Goal: Transaction & Acquisition: Purchase product/service

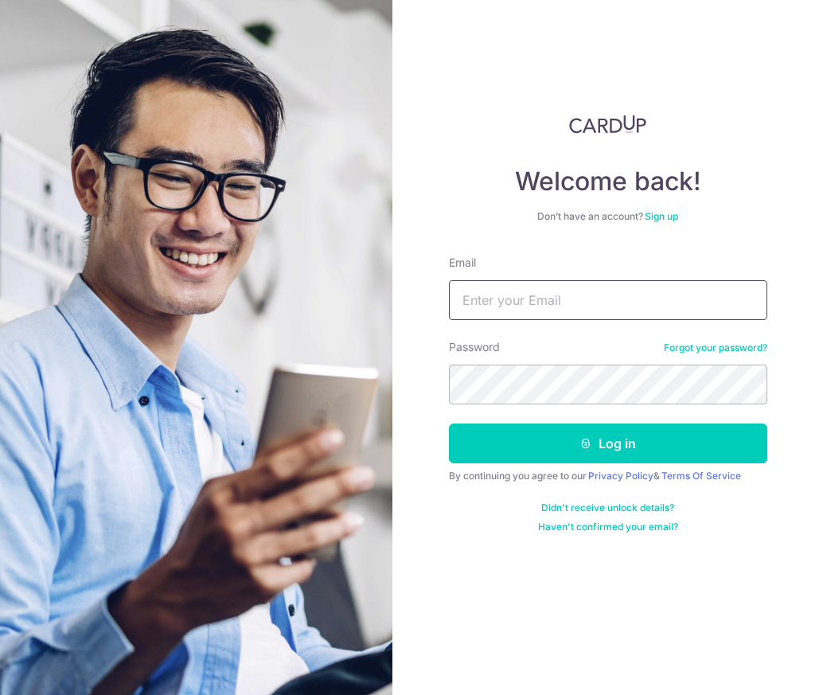
type input "Eileenliewgl@hotmail.com"
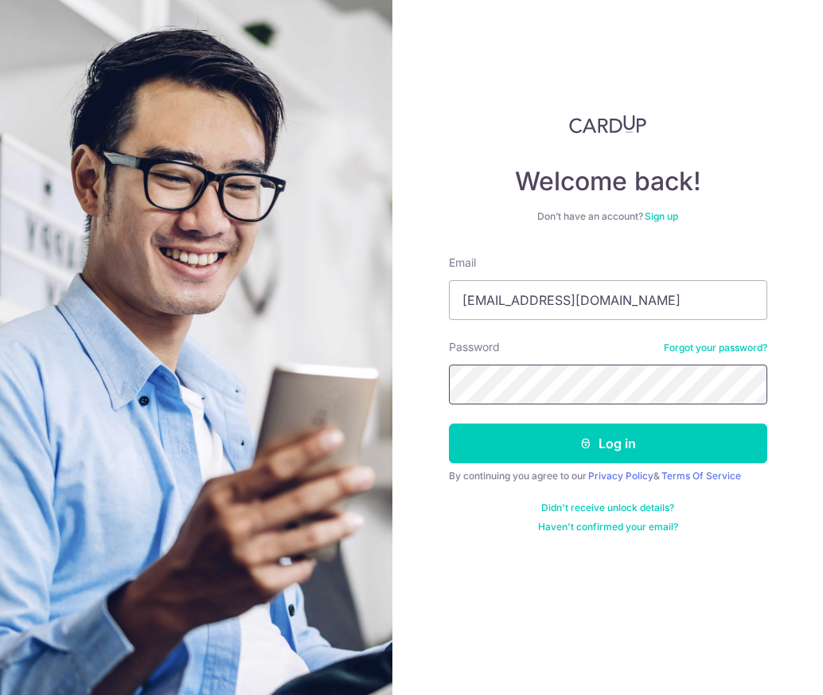
click at [607, 443] on button "Log in" at bounding box center [608, 443] width 318 height 40
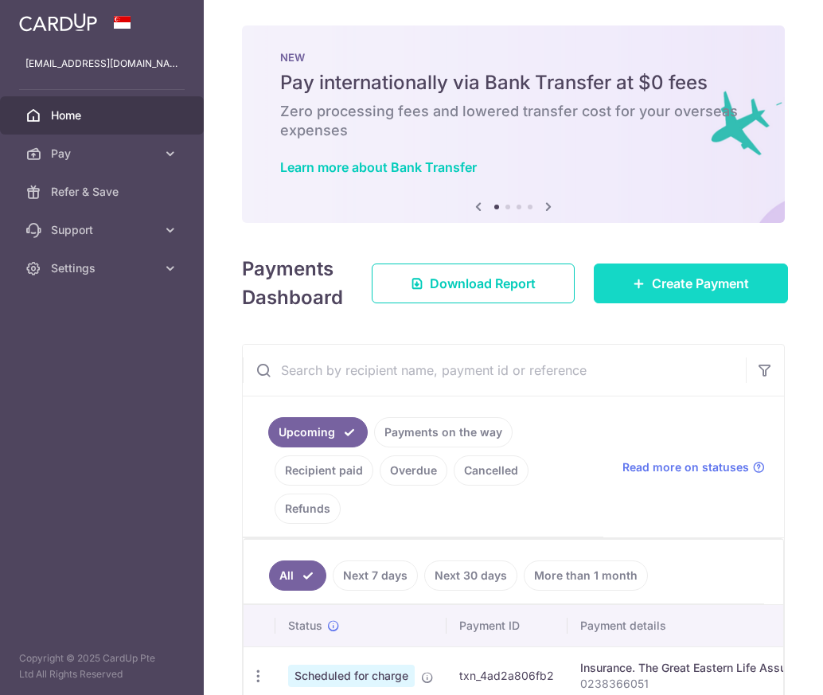
click at [673, 272] on link "Create Payment" at bounding box center [691, 283] width 194 height 40
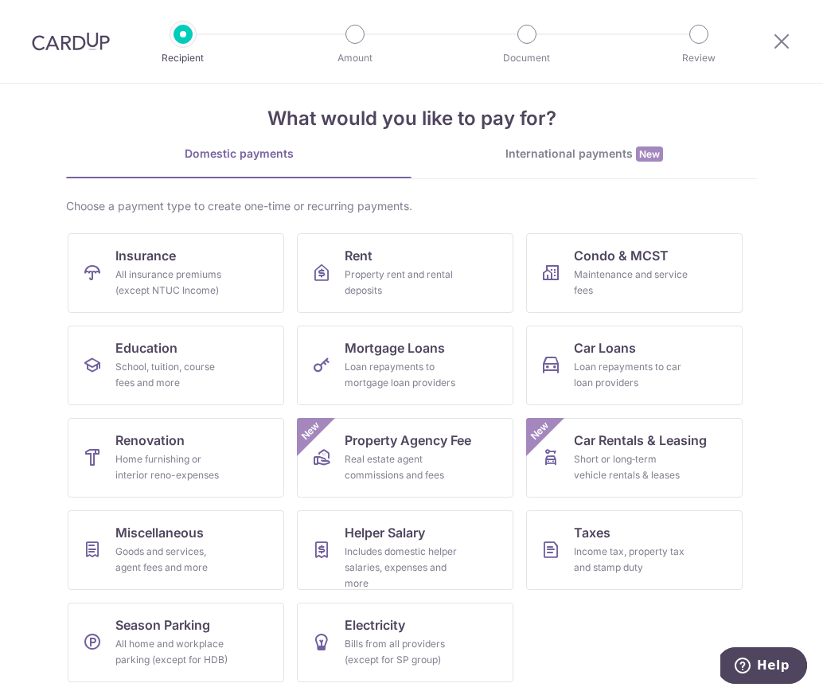
scroll to position [18, 0]
click at [585, 549] on div "Income tax, property tax and stamp duty" at bounding box center [631, 560] width 115 height 32
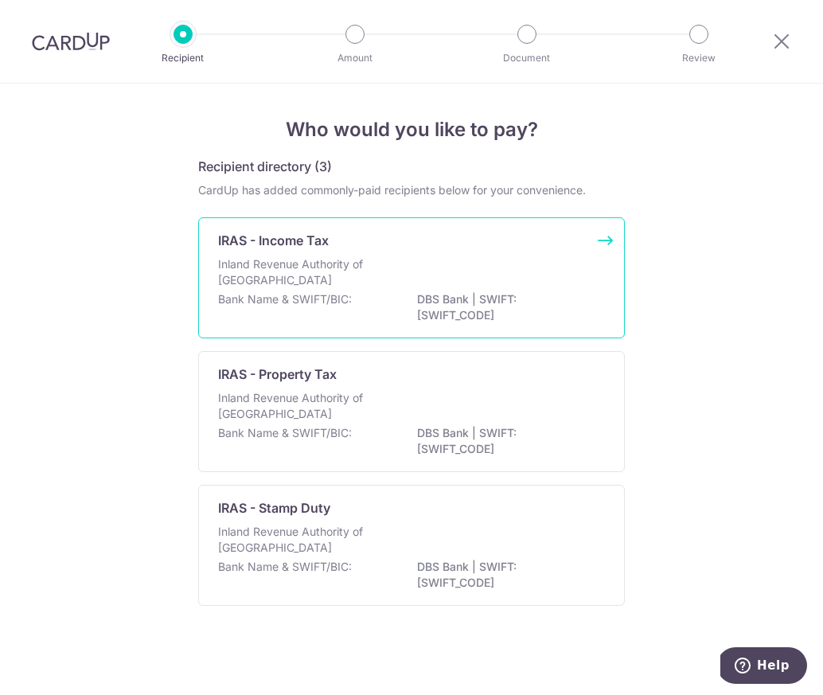
click at [502, 293] on p "DBS Bank | SWIFT: DBSSSGSGXXX" at bounding box center [506, 307] width 178 height 32
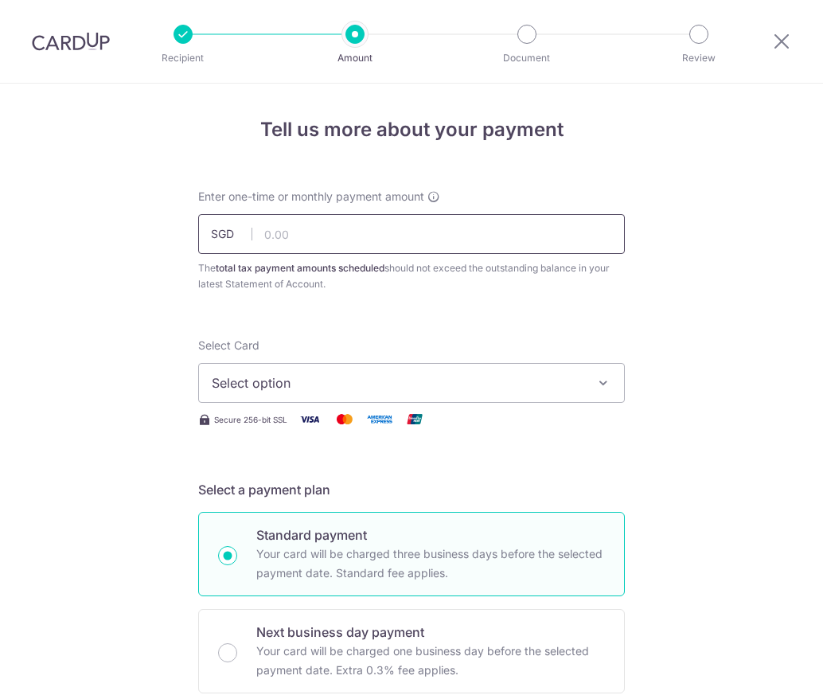
click at [467, 233] on input "text" at bounding box center [411, 234] width 427 height 40
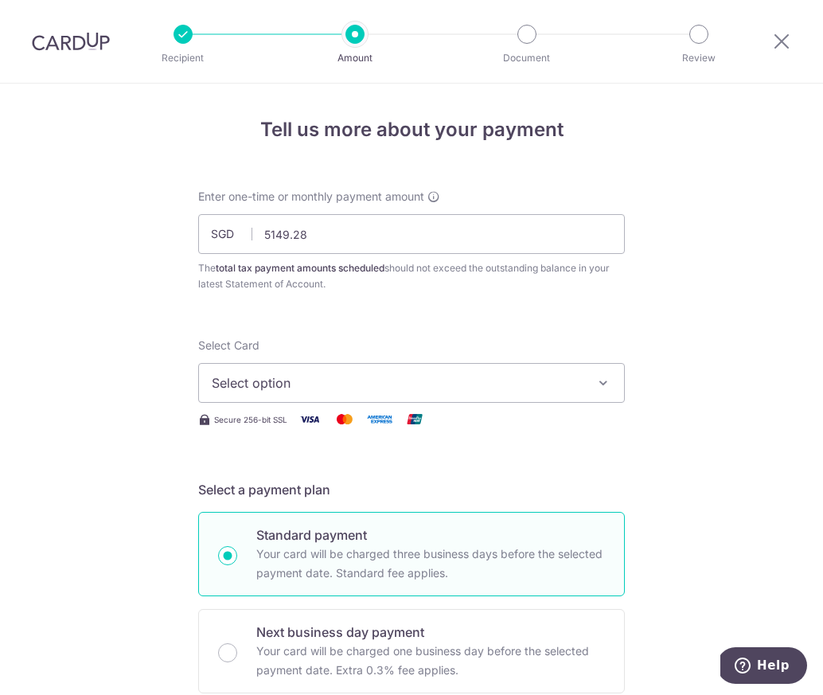
type input "5,149.28"
click at [380, 370] on button "Select option" at bounding box center [411, 383] width 427 height 40
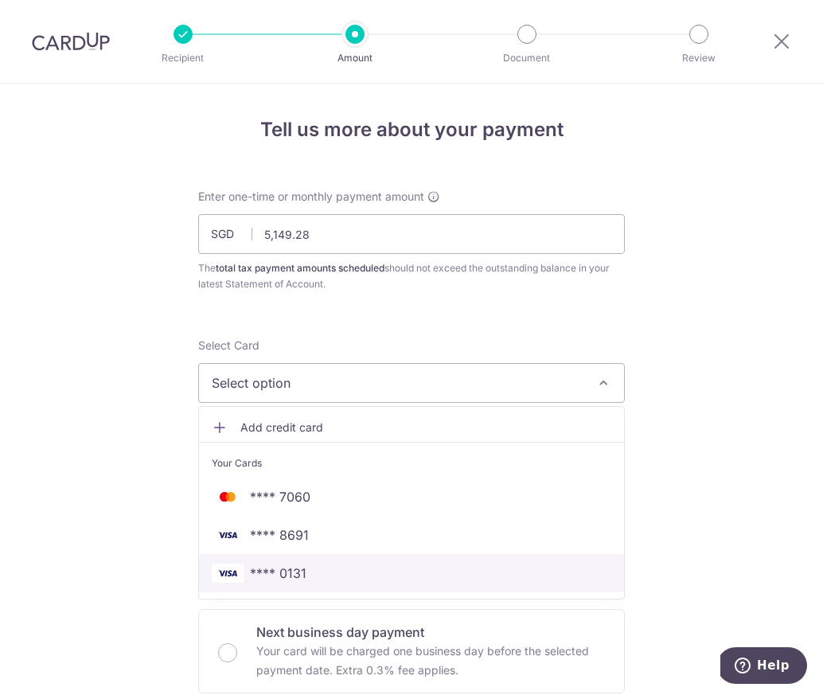
click at [374, 568] on span "**** 0131" at bounding box center [412, 573] width 400 height 19
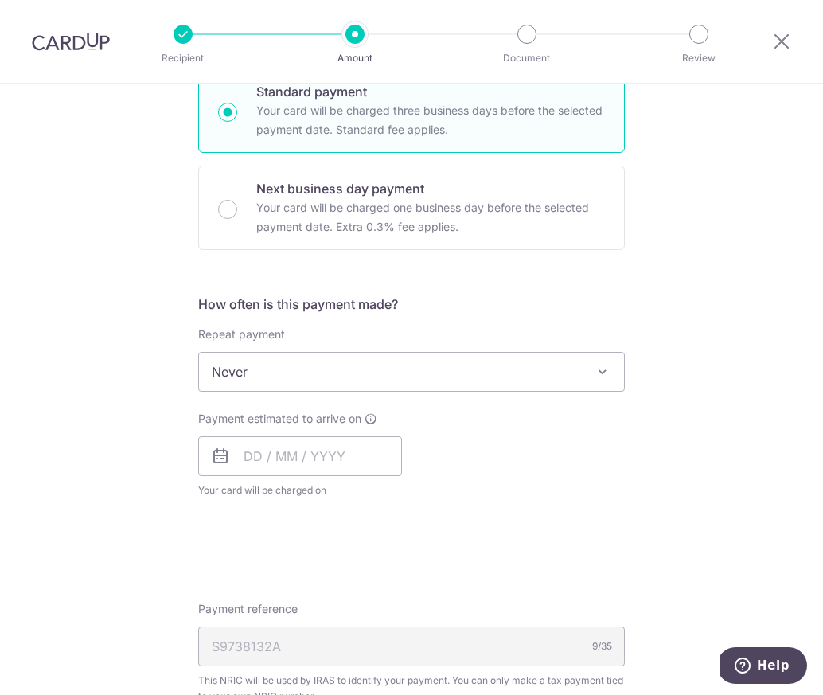
scroll to position [450, 0]
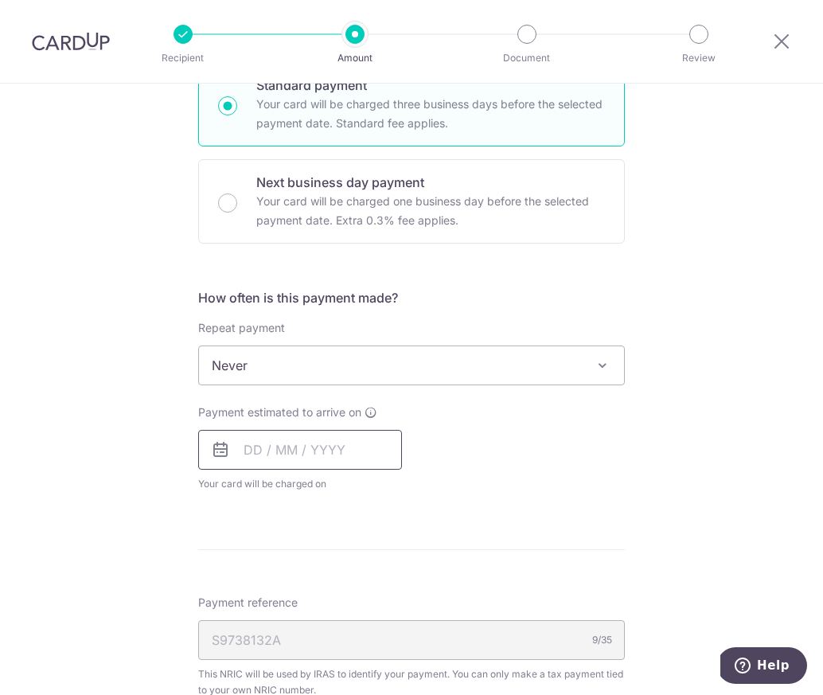
click at [323, 448] on input "text" at bounding box center [300, 450] width 204 height 40
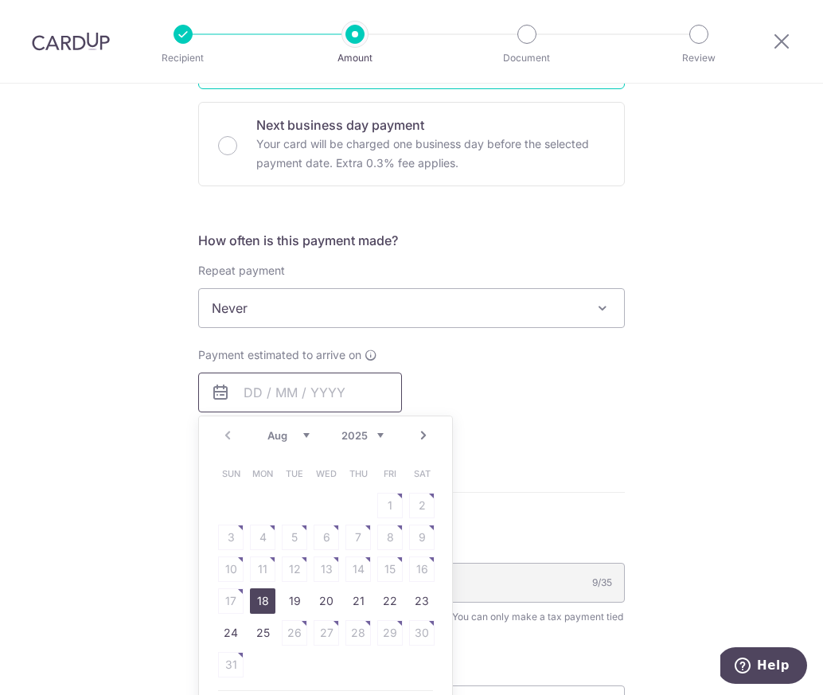
scroll to position [511, 0]
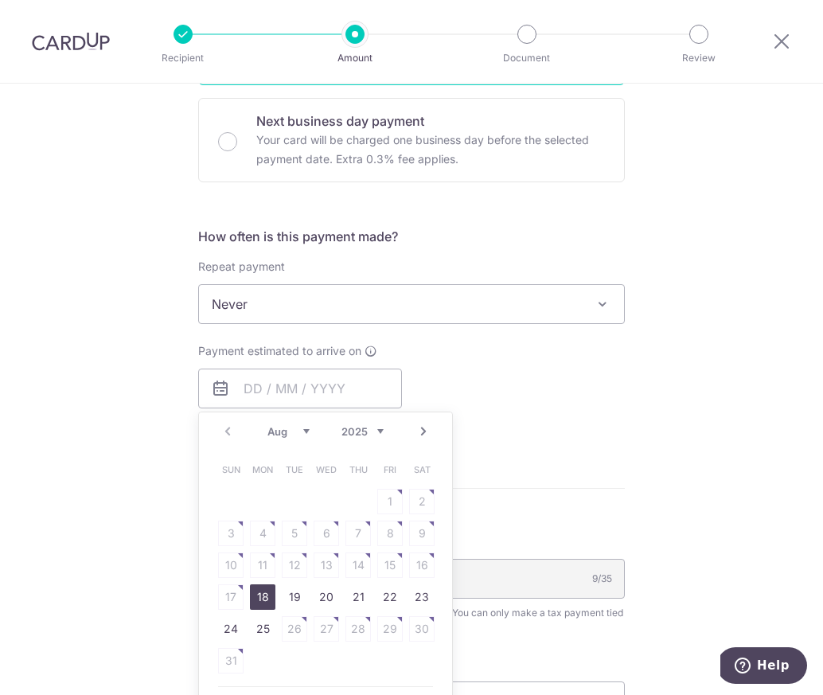
click at [260, 593] on link "18" at bounding box center [262, 596] width 25 height 25
type input "[DATE]"
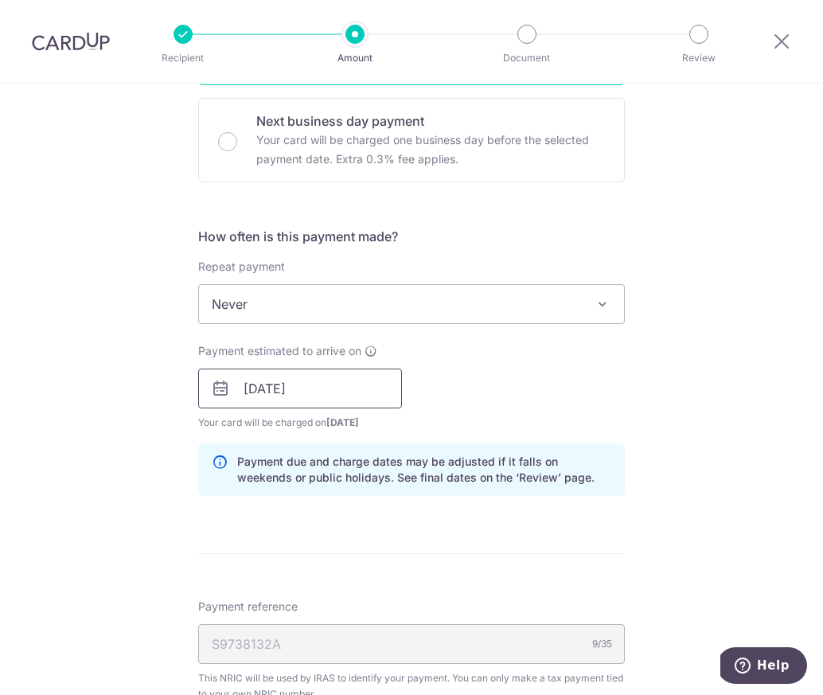
click at [309, 397] on input "[DATE]" at bounding box center [300, 389] width 204 height 40
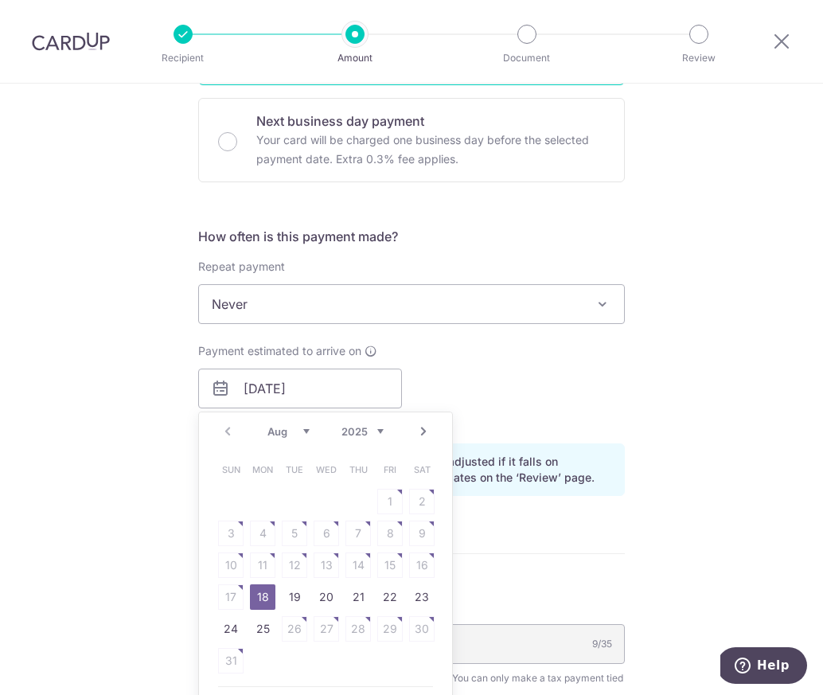
click at [528, 430] on div "Payment estimated to arrive on 18/08/2025 Prev Next Aug Sep Oct Nov Dec 2025 20…" at bounding box center [412, 387] width 446 height 88
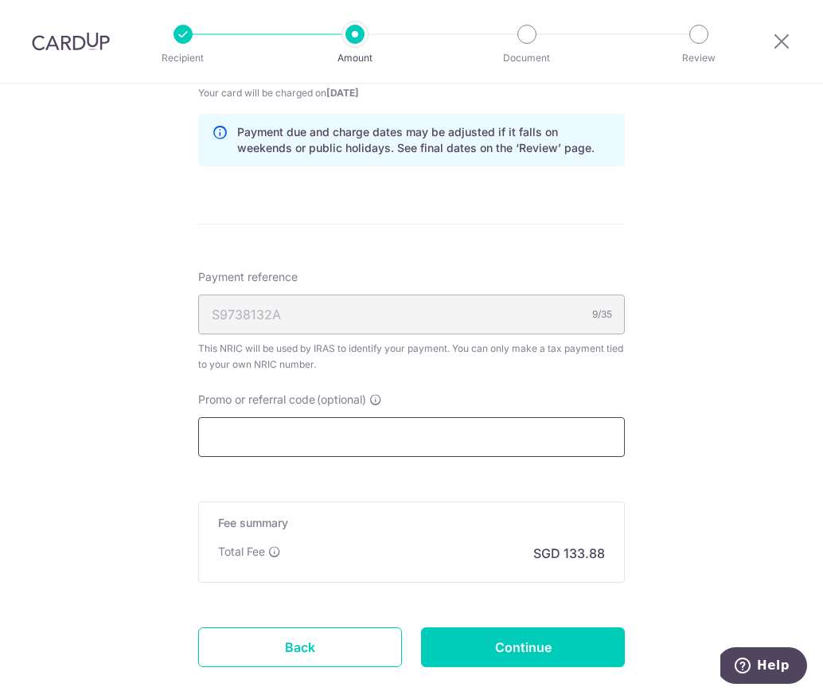
scroll to position [848, 0]
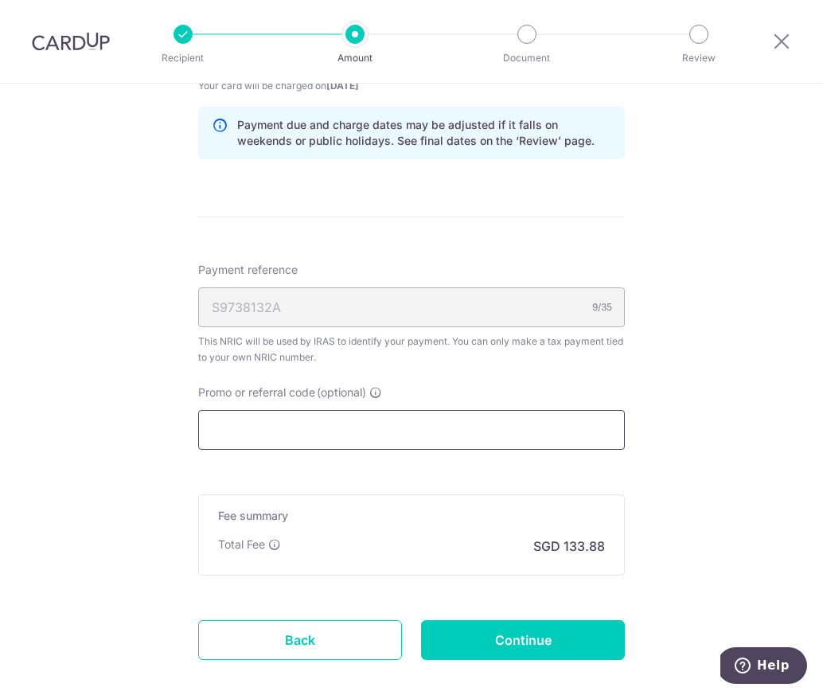
click at [416, 431] on input "Promo or referral code (optional)" at bounding box center [411, 430] width 427 height 40
paste input "VTAX25R"
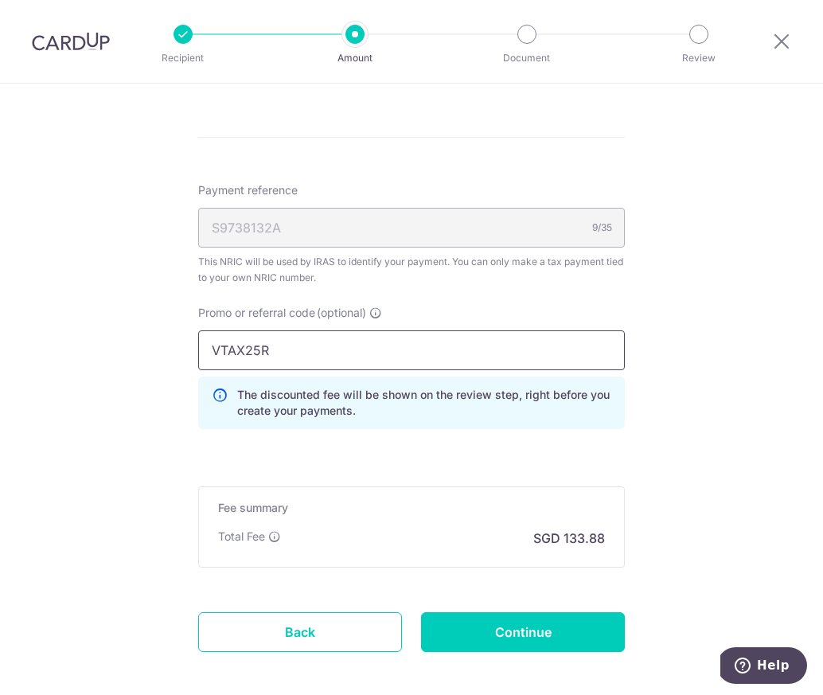
scroll to position [931, 0]
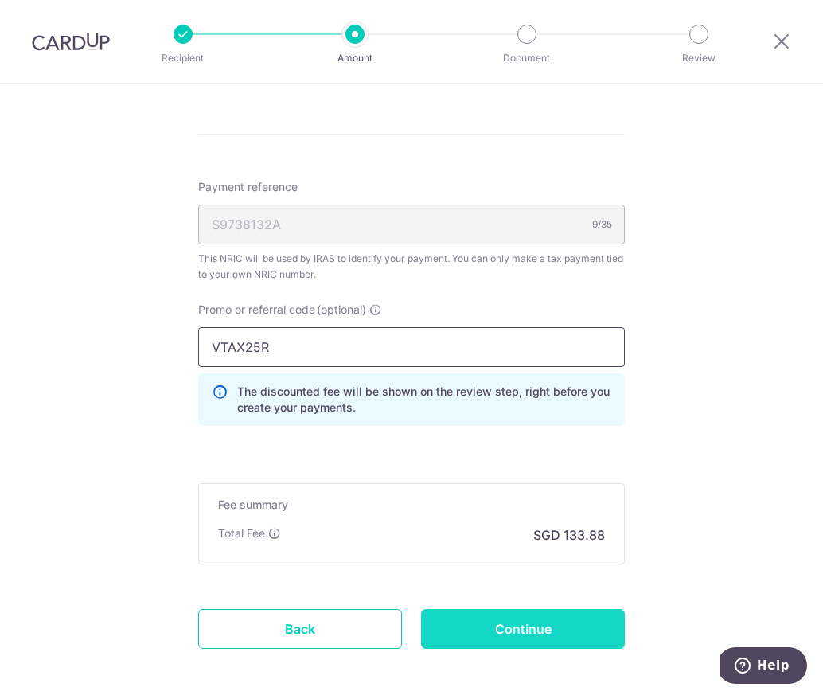
type input "VTAX25R"
click at [471, 626] on input "Continue" at bounding box center [523, 629] width 204 height 40
type input "Create Schedule"
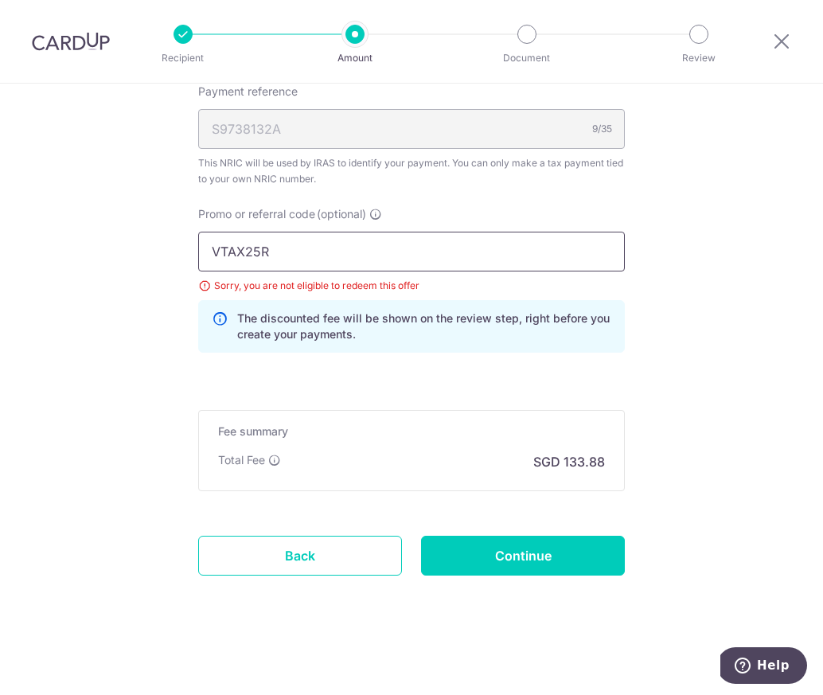
click at [445, 238] on input "VTAX25R" at bounding box center [411, 252] width 427 height 40
click at [450, 250] on input "VTAX25R" at bounding box center [411, 252] width 427 height 40
paste input "VTAX25ONE"
drag, startPoint x: 383, startPoint y: 258, endPoint x: 110, endPoint y: 256, distance: 273.1
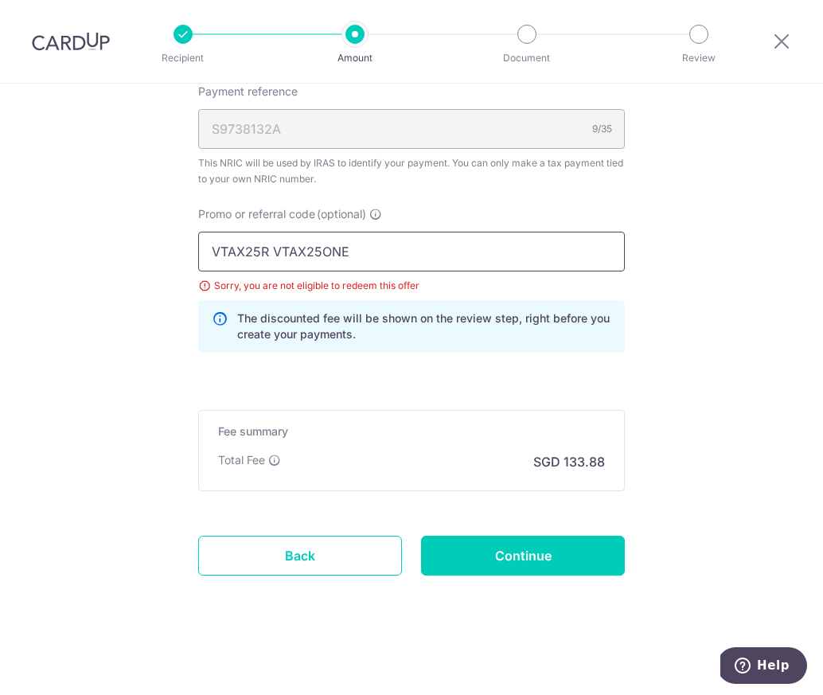
paste input "text"
type input "VTAX25ONE"
click at [470, 322] on p "The discounted fee will be shown on the review step, right before you create yo…" at bounding box center [424, 326] width 374 height 32
click at [508, 360] on div "Promo or referral code (optional) VTAX25ONE Sorry, you are not eligible to rede…" at bounding box center [412, 285] width 446 height 159
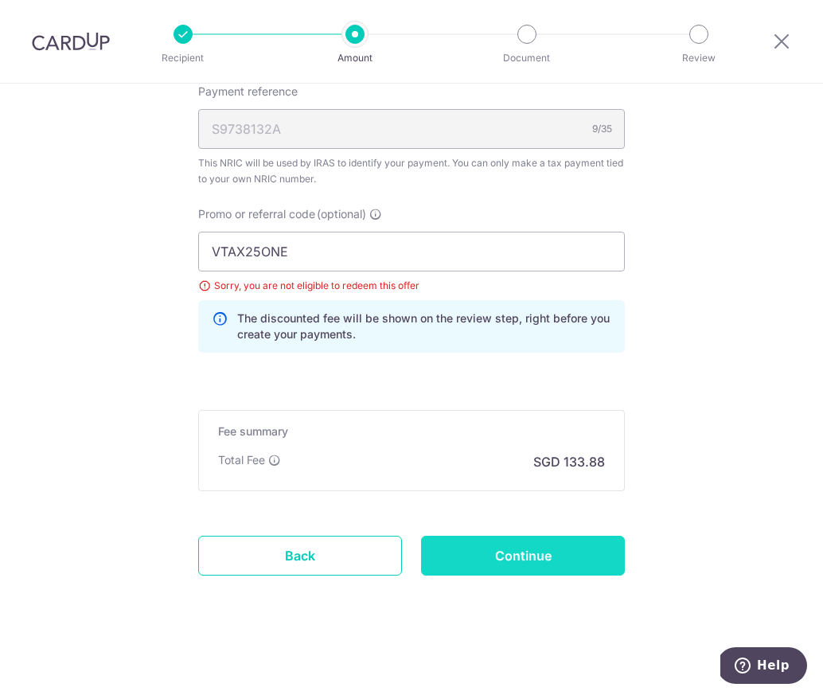
click at [530, 564] on input "Continue" at bounding box center [523, 556] width 204 height 40
type input "Update Schedule"
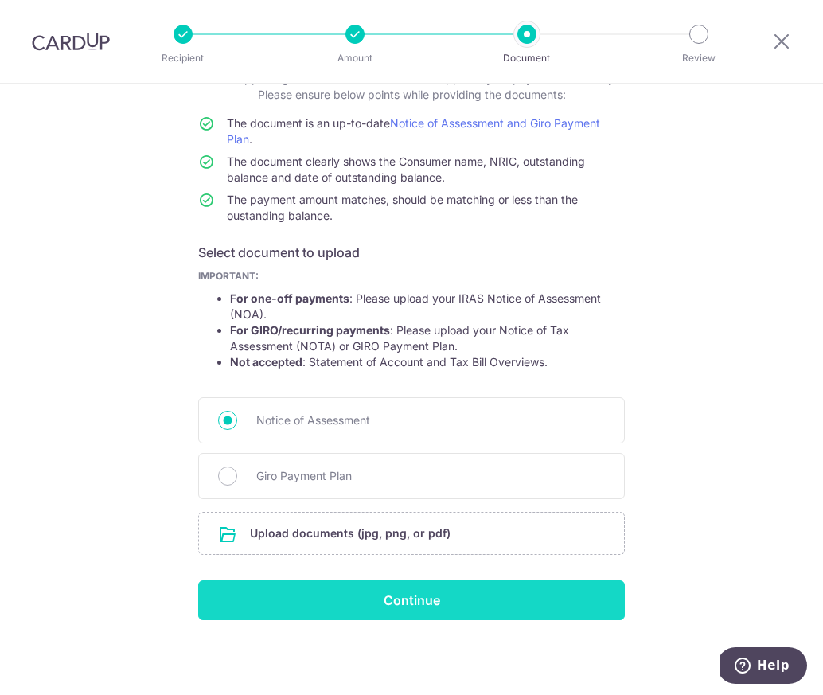
scroll to position [118, 0]
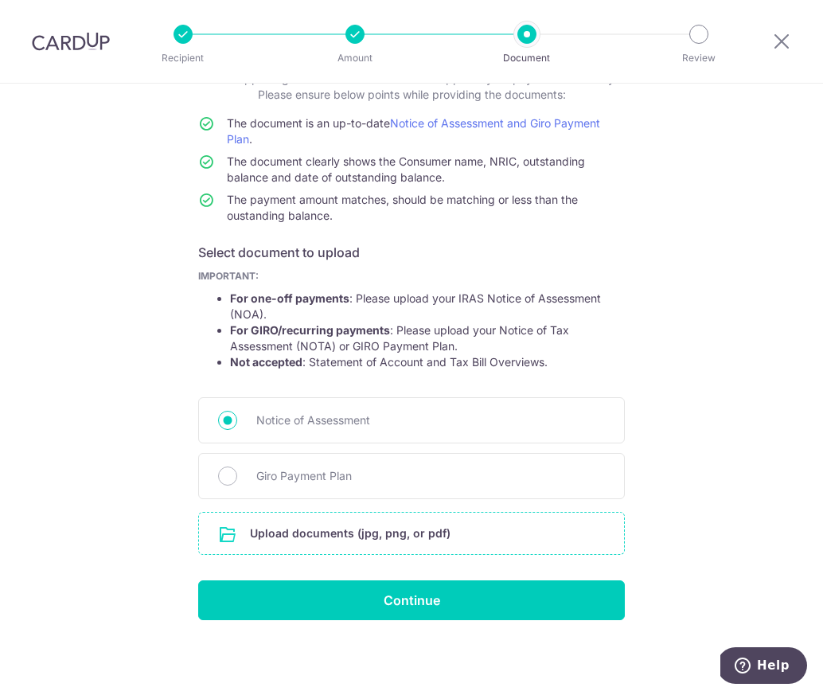
click at [540, 544] on input "file" at bounding box center [411, 533] width 425 height 41
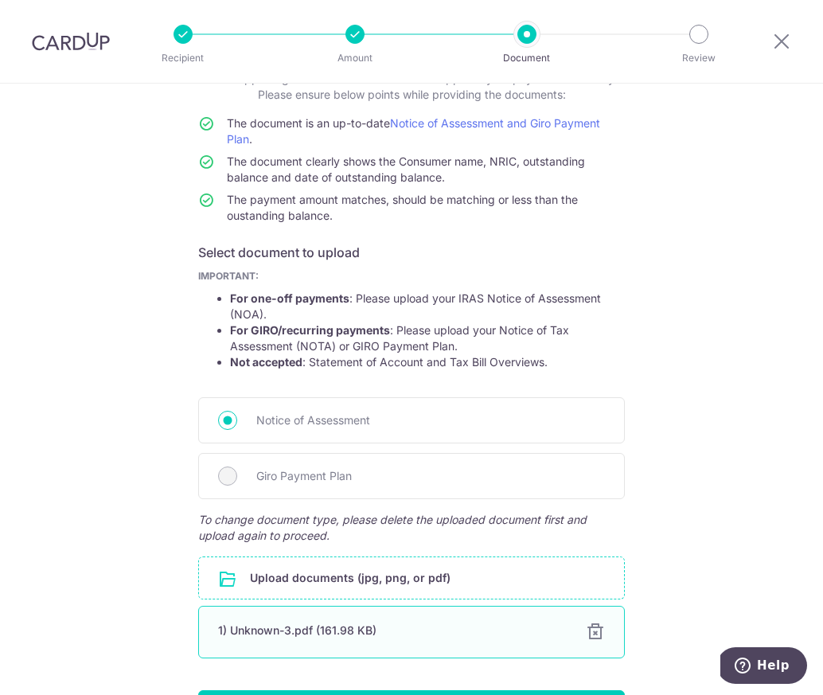
click at [595, 633] on div at bounding box center [595, 632] width 19 height 19
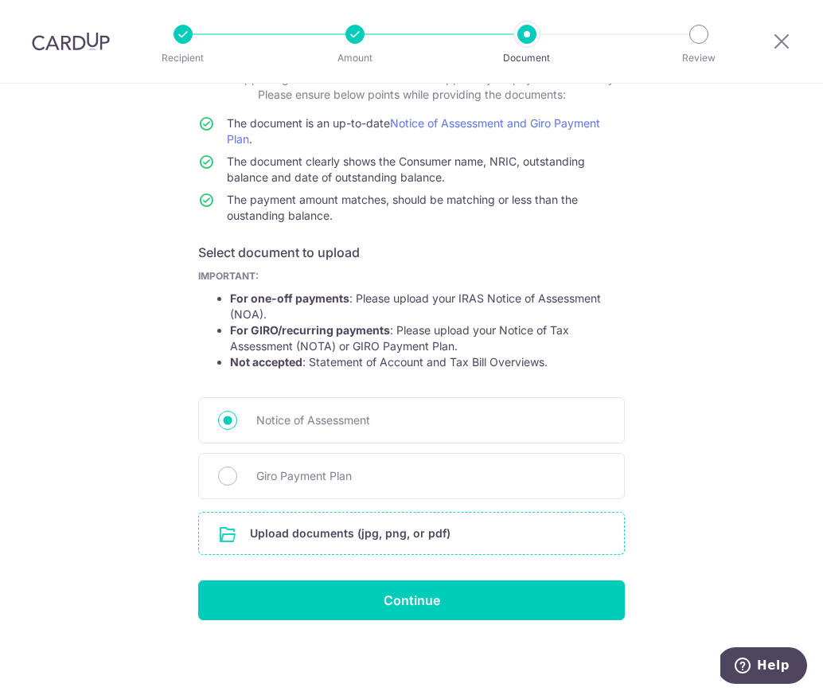
click at [336, 537] on input "file" at bounding box center [411, 533] width 425 height 41
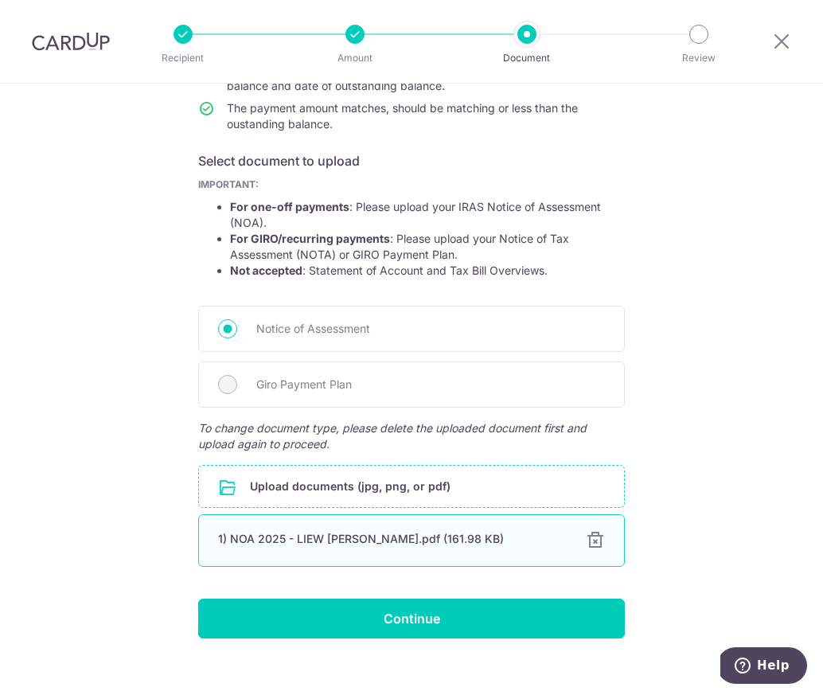
scroll to position [216, 0]
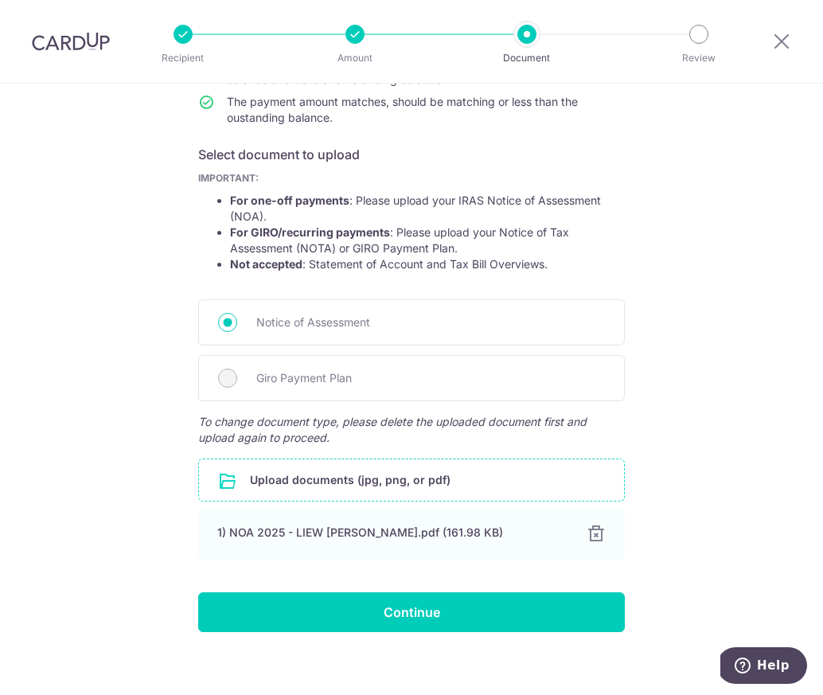
click at [486, 584] on form "Your supporting documents will enable us to approve your payments smoothly! Ple…" at bounding box center [411, 302] width 427 height 659
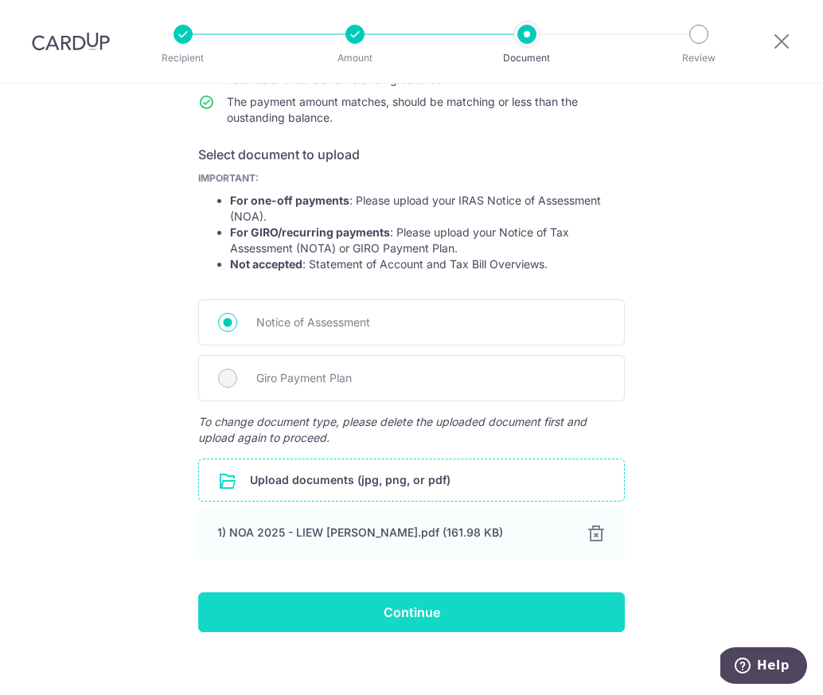
click at [486, 603] on input "Continue" at bounding box center [411, 612] width 427 height 40
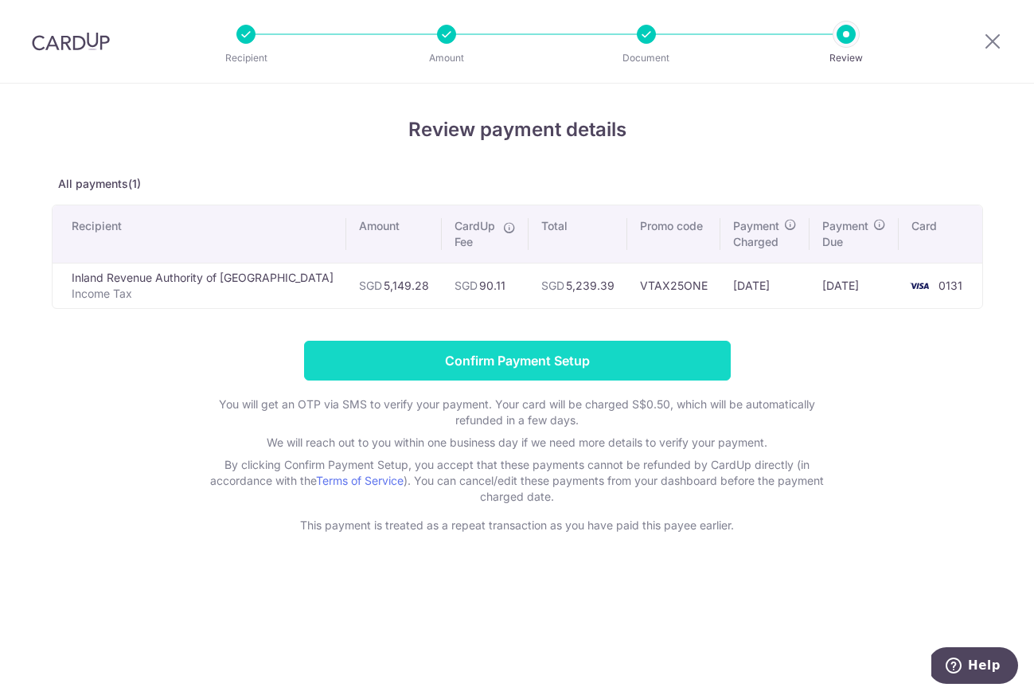
click at [673, 360] on input "Confirm Payment Setup" at bounding box center [517, 361] width 427 height 40
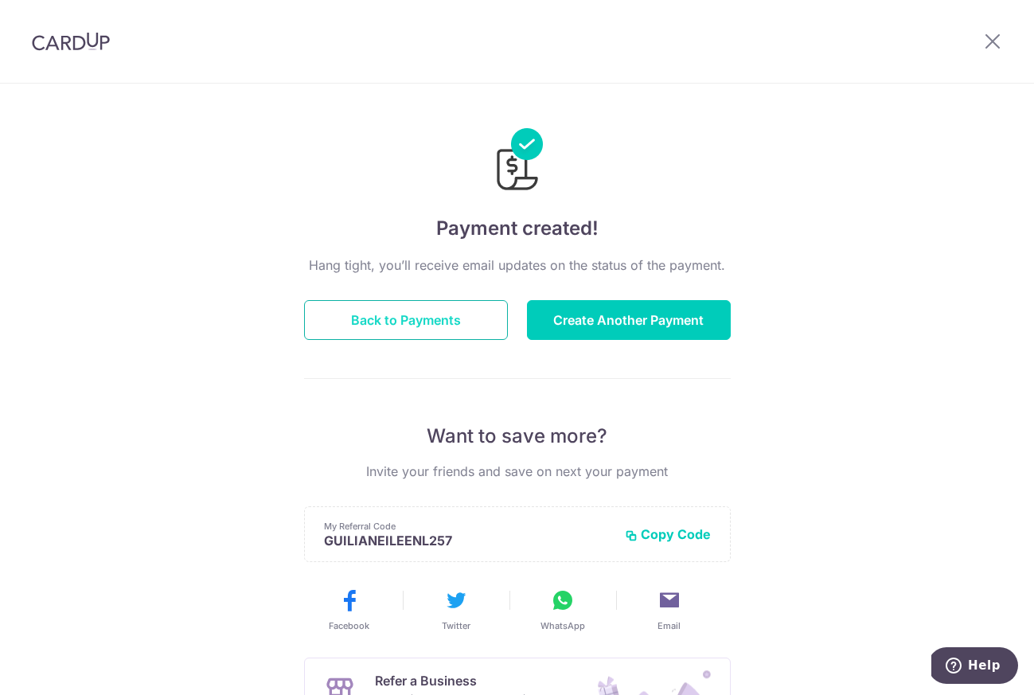
click at [450, 333] on button "Back to Payments" at bounding box center [406, 320] width 204 height 40
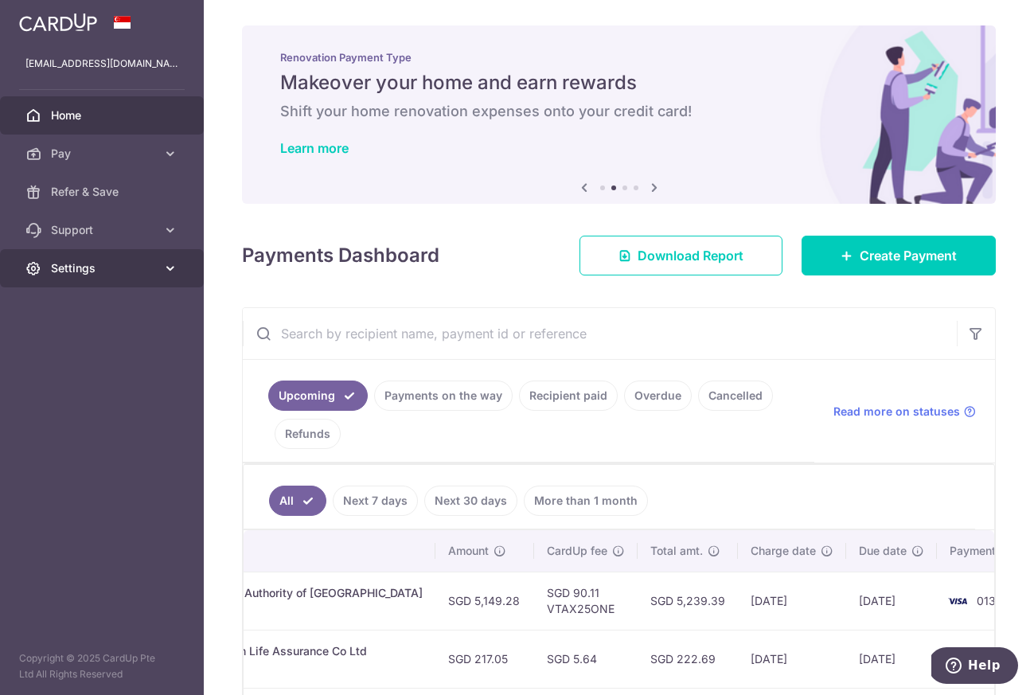
click at [161, 272] on link "Settings" at bounding box center [102, 268] width 204 height 38
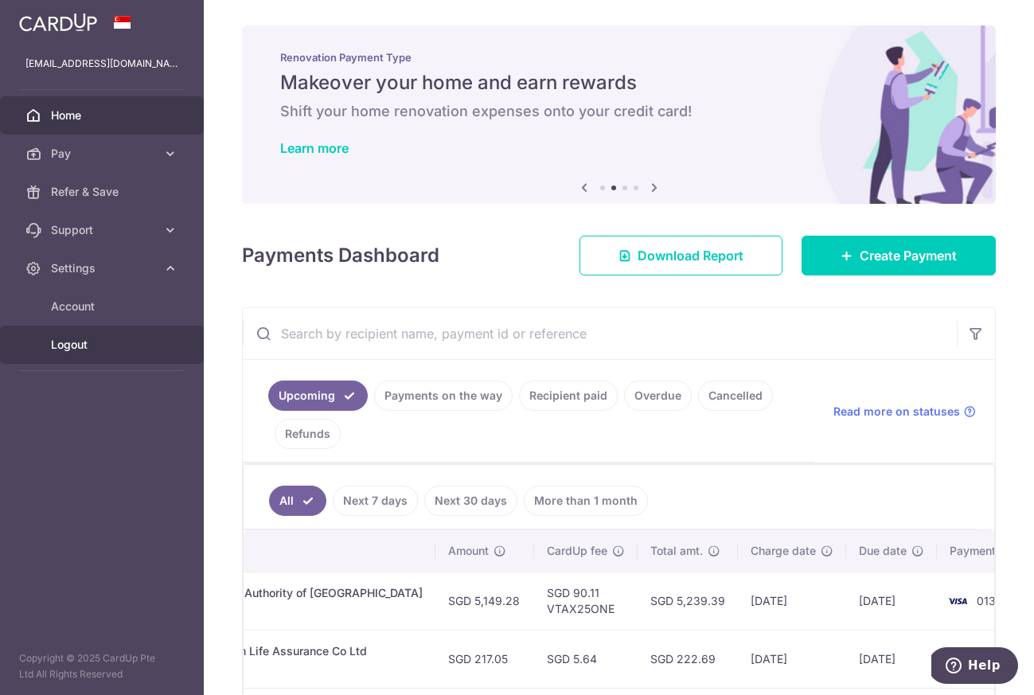
click at [98, 349] on span "Logout" at bounding box center [103, 345] width 105 height 16
